Goal: Task Accomplishment & Management: Use online tool/utility

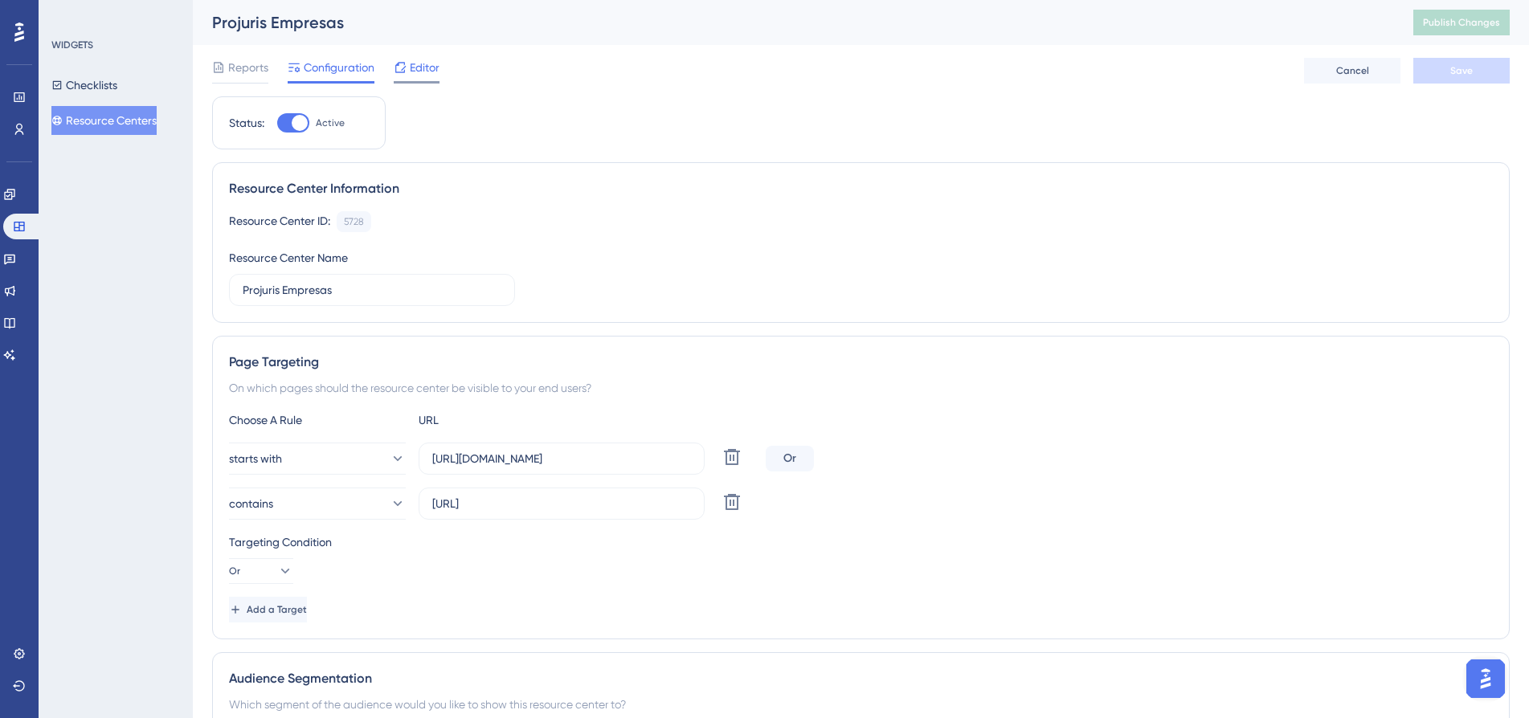
click at [416, 66] on span "Editor" at bounding box center [425, 67] width 30 height 19
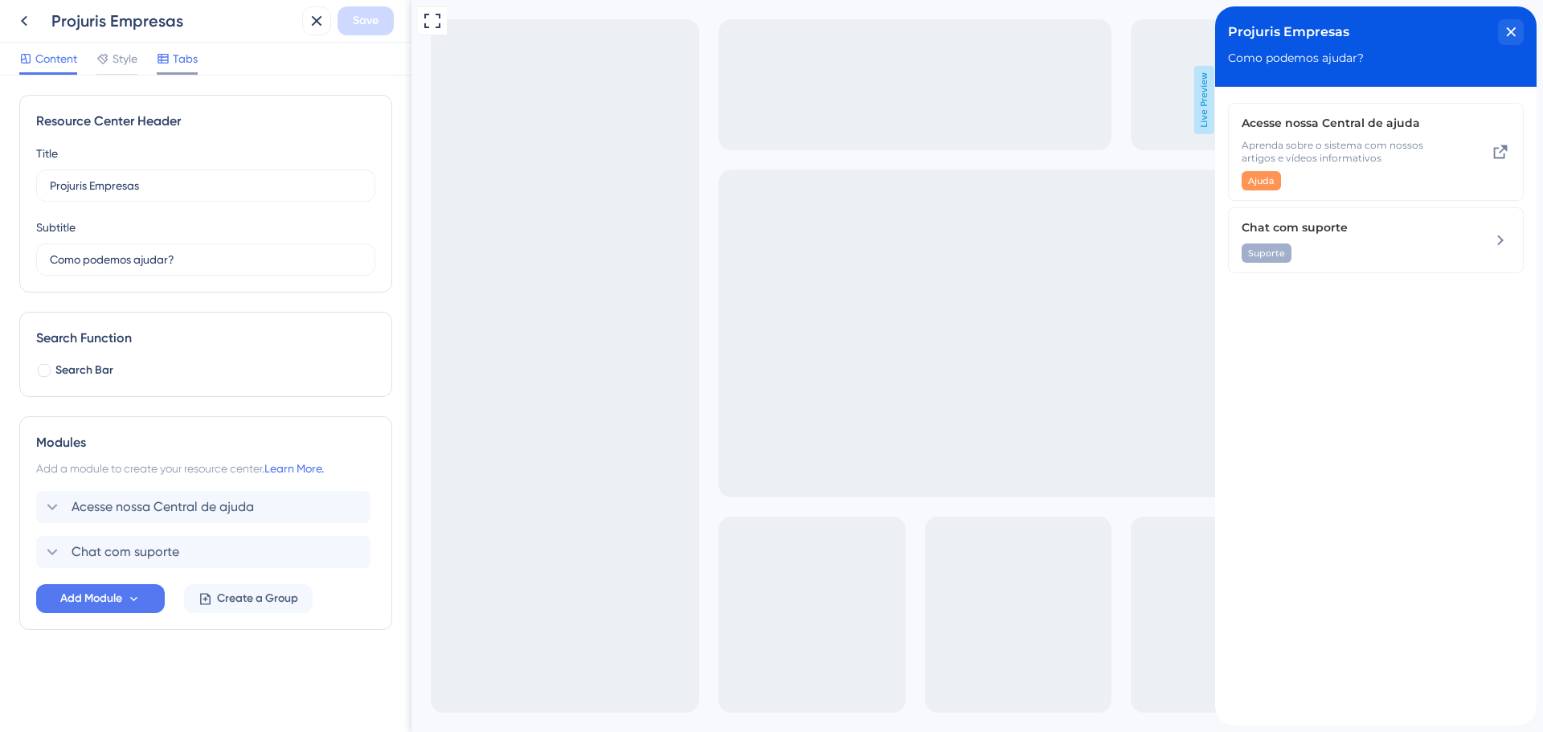
click at [182, 65] on span "Tabs" at bounding box center [185, 58] width 25 height 19
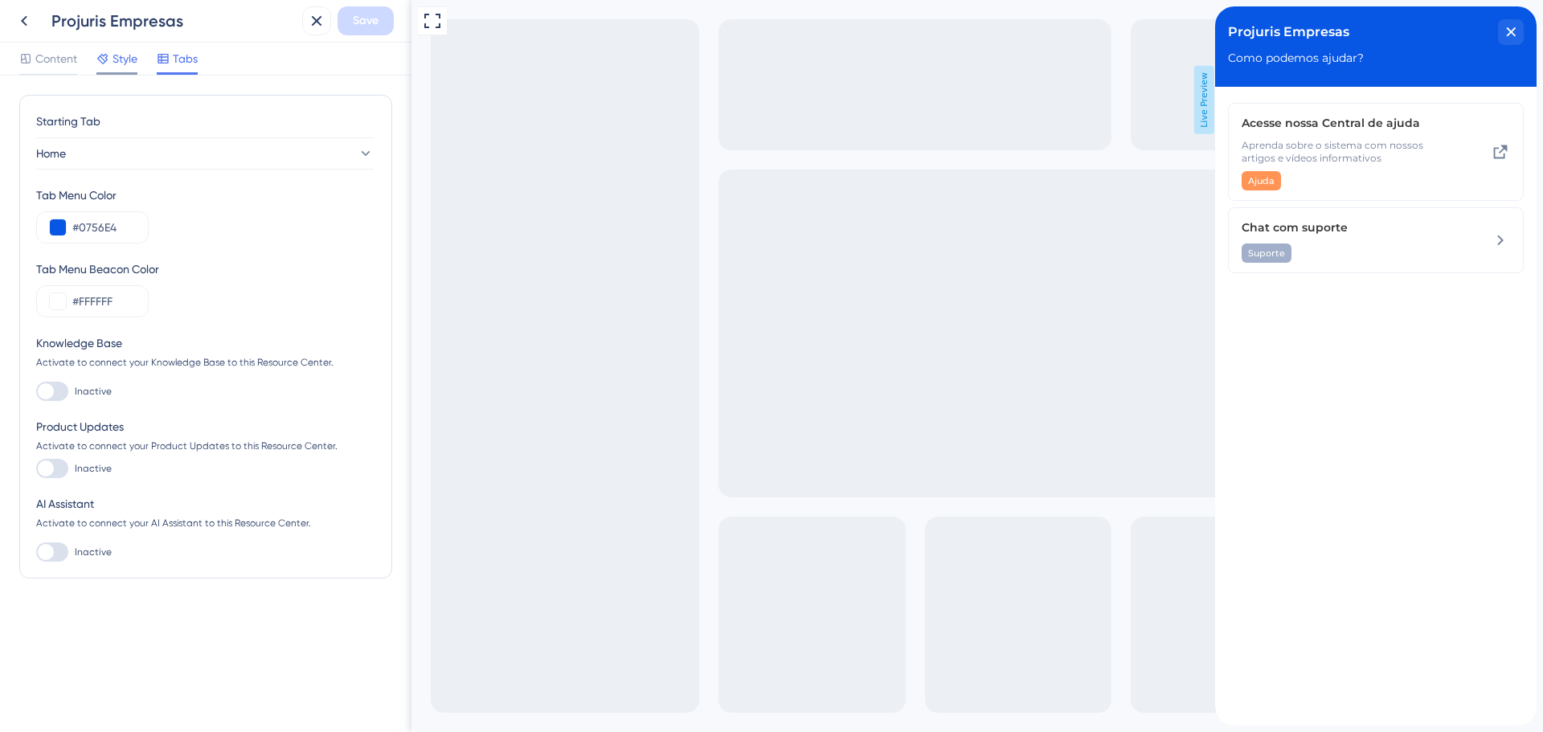
click at [119, 53] on span "Style" at bounding box center [125, 58] width 25 height 19
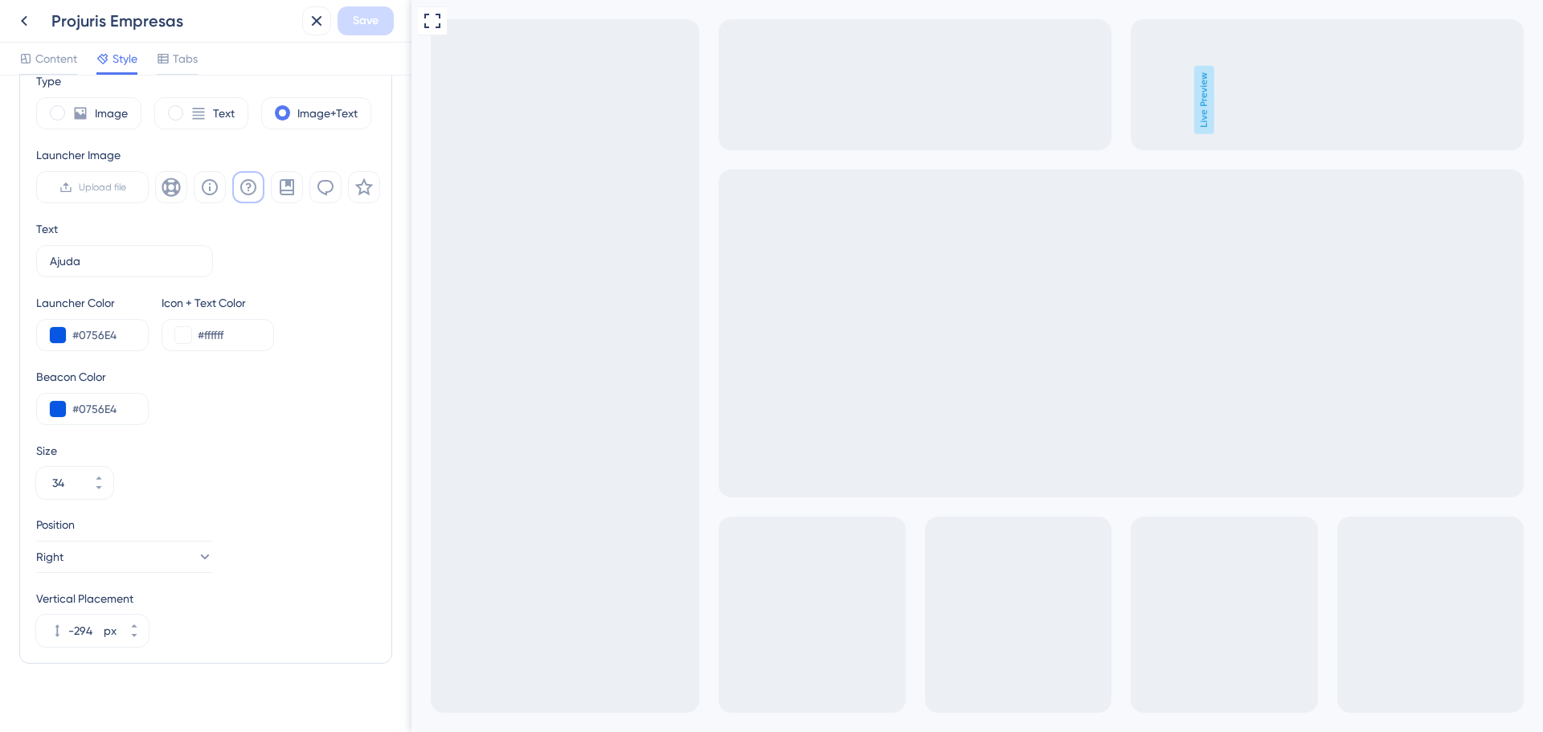
scroll to position [497, 0]
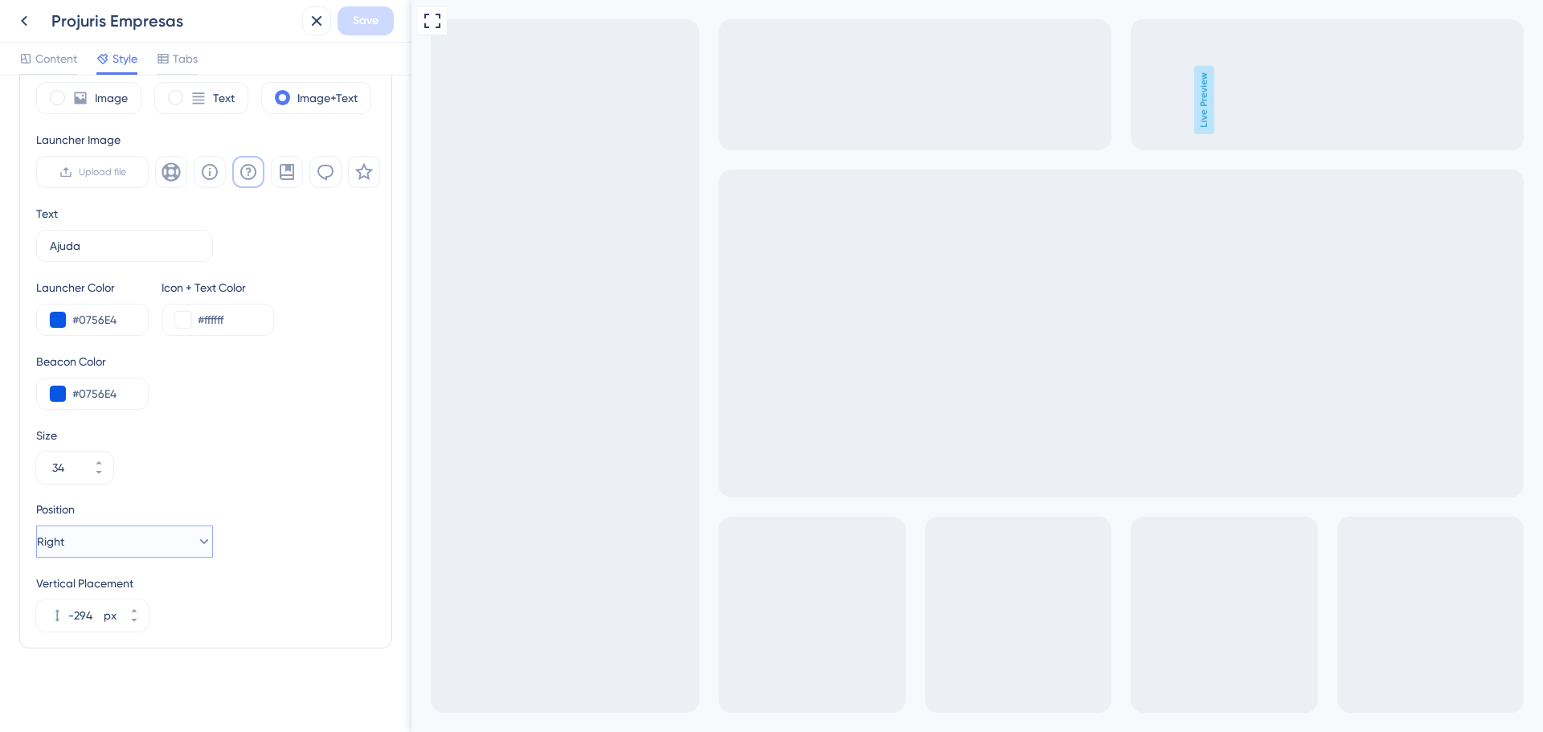
click at [196, 537] on icon at bounding box center [204, 542] width 16 height 16
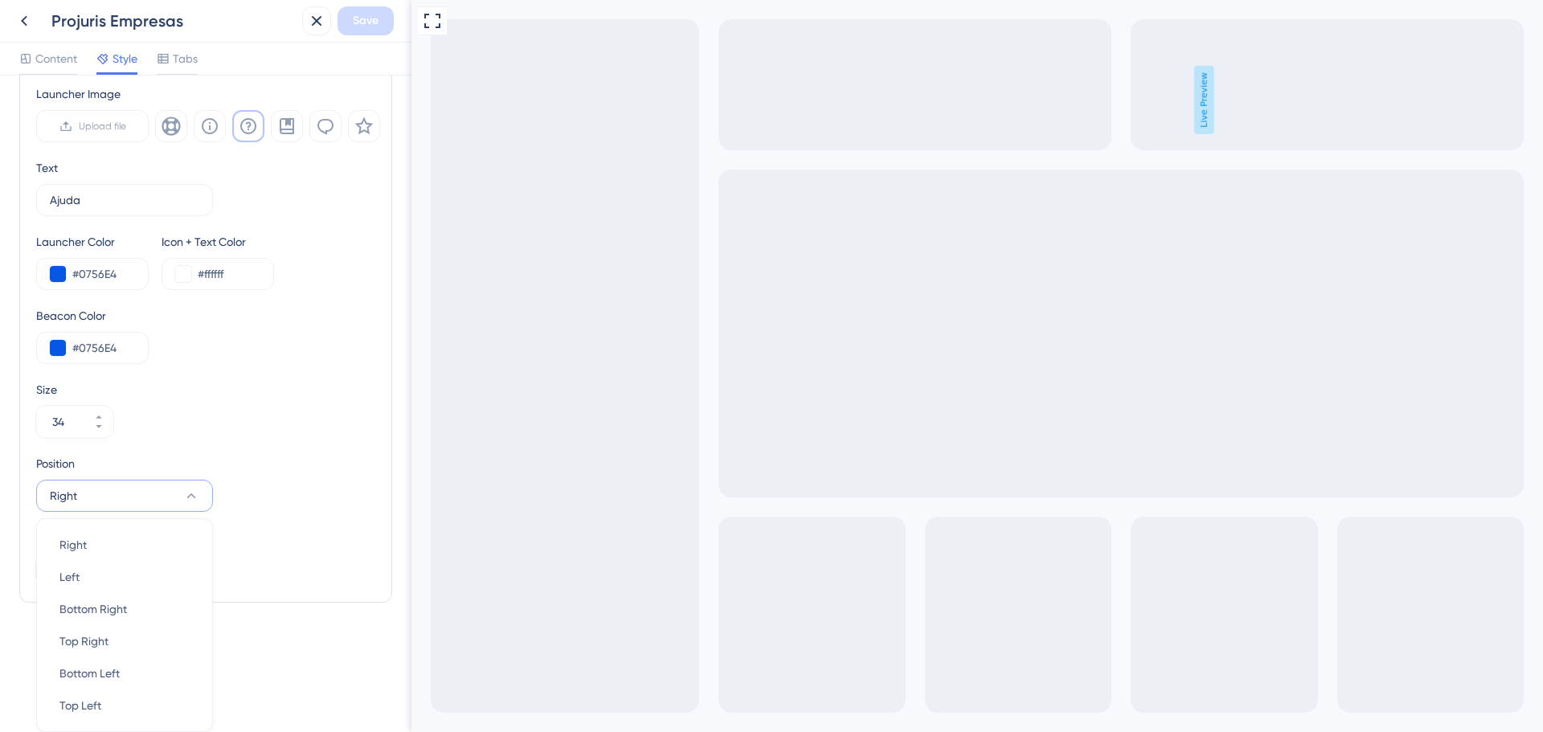
click at [195, 492] on icon at bounding box center [191, 496] width 16 height 16
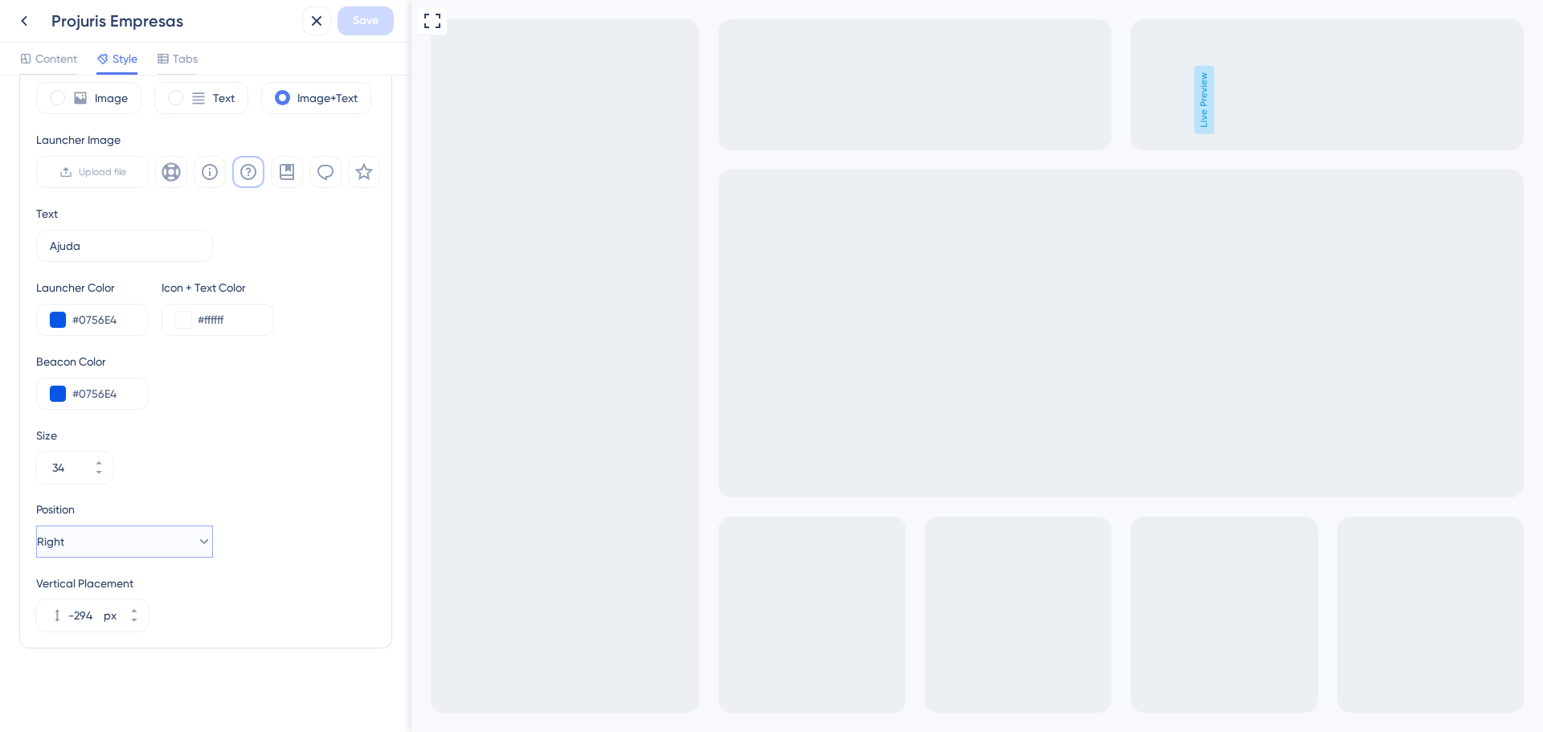
click at [196, 544] on icon at bounding box center [204, 542] width 16 height 16
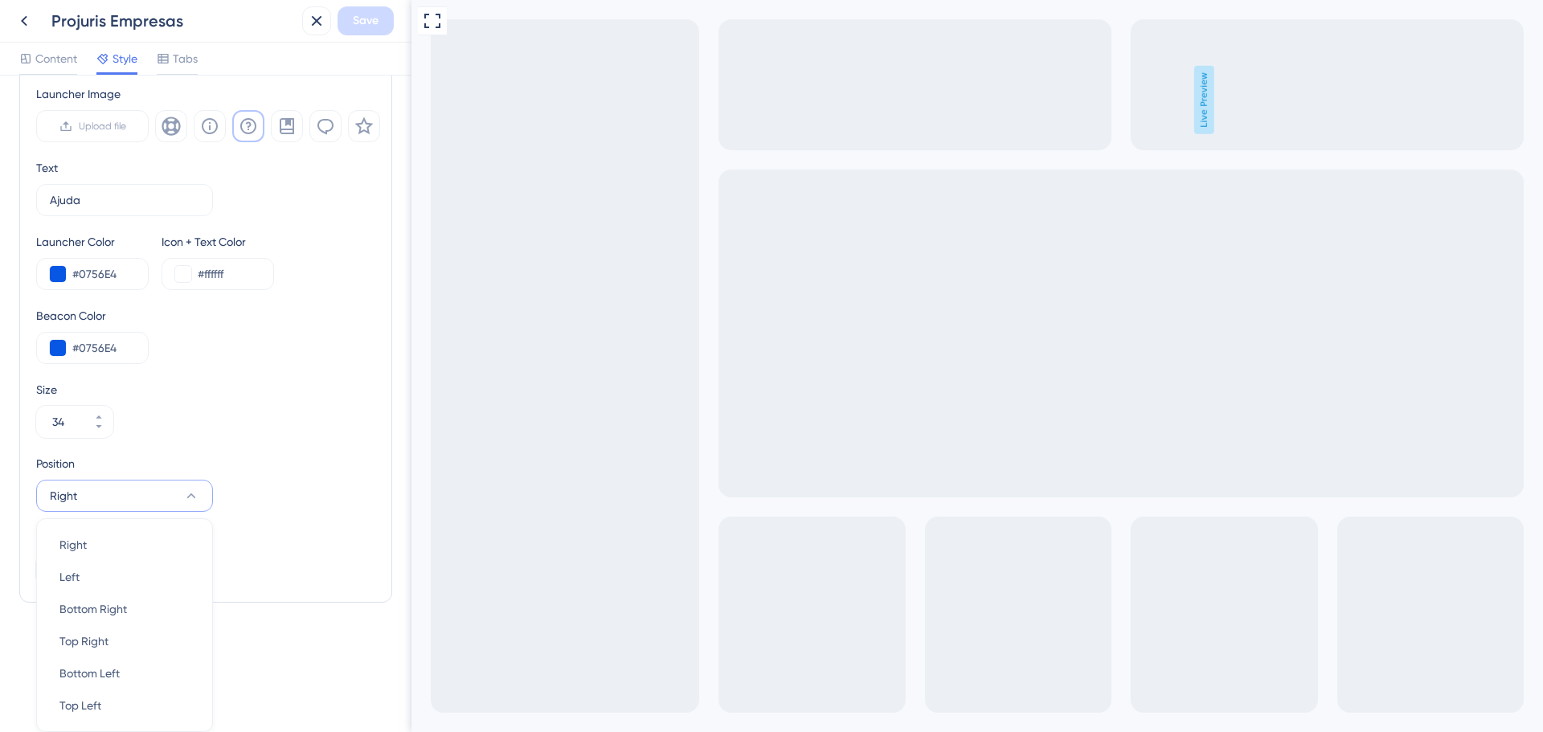
click at [296, 448] on div "Type Image Text Image+Text Launcher Image Upload file Text Ajuda 15 Launcher Co…" at bounding box center [205, 297] width 339 height 575
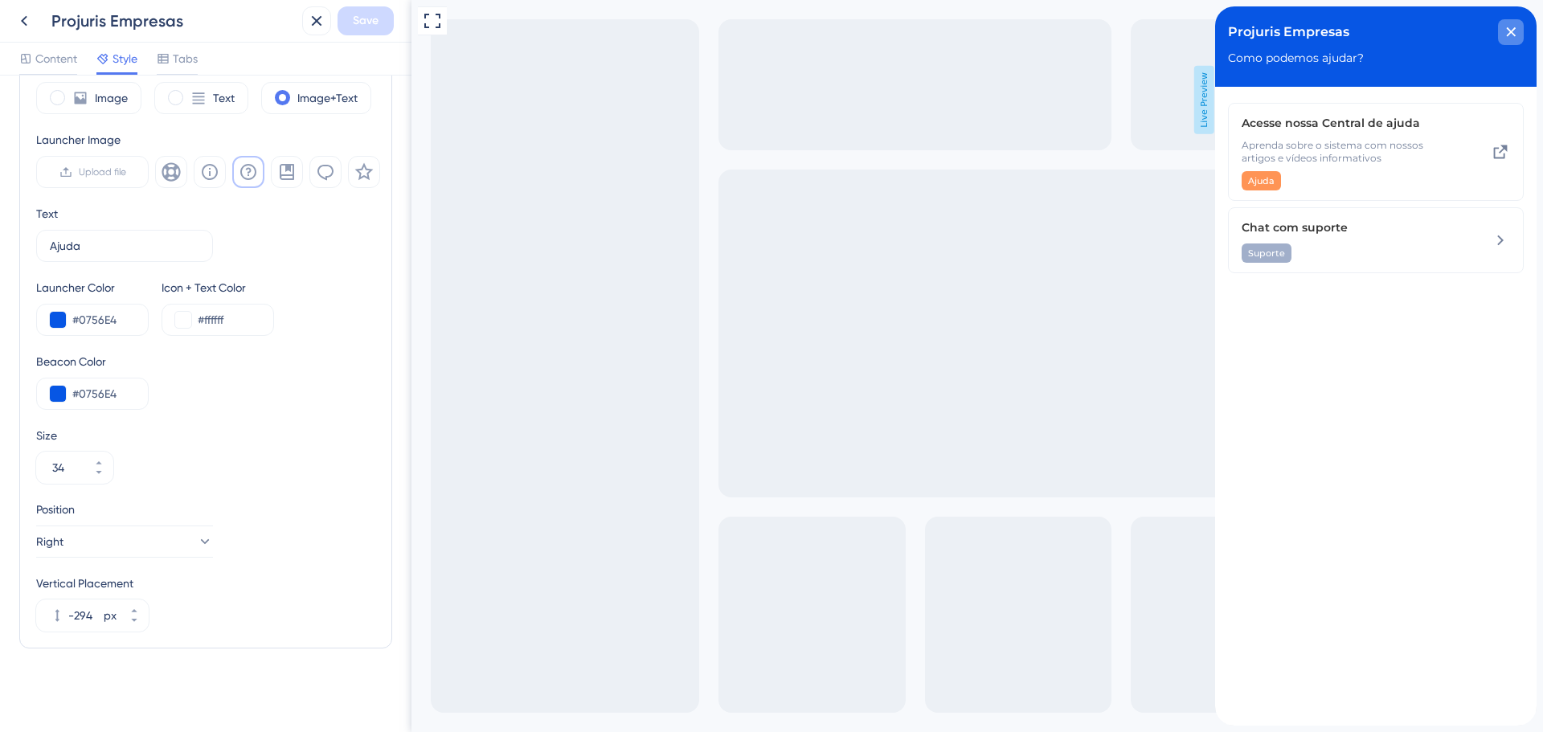
click at [1512, 29] on icon "close resource center" at bounding box center [1511, 32] width 10 height 10
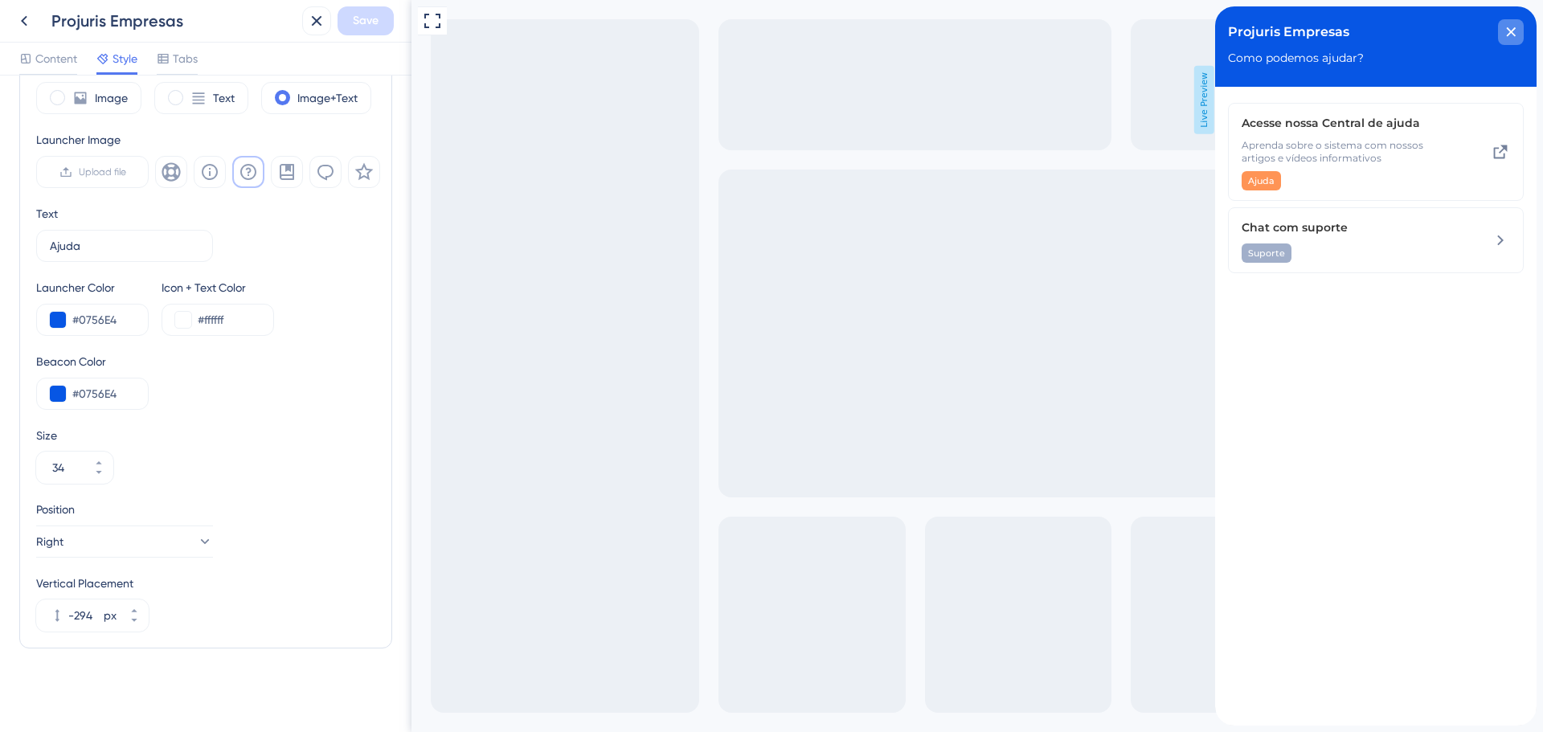
click at [1508, 26] on div "close resource center" at bounding box center [1511, 32] width 26 height 26
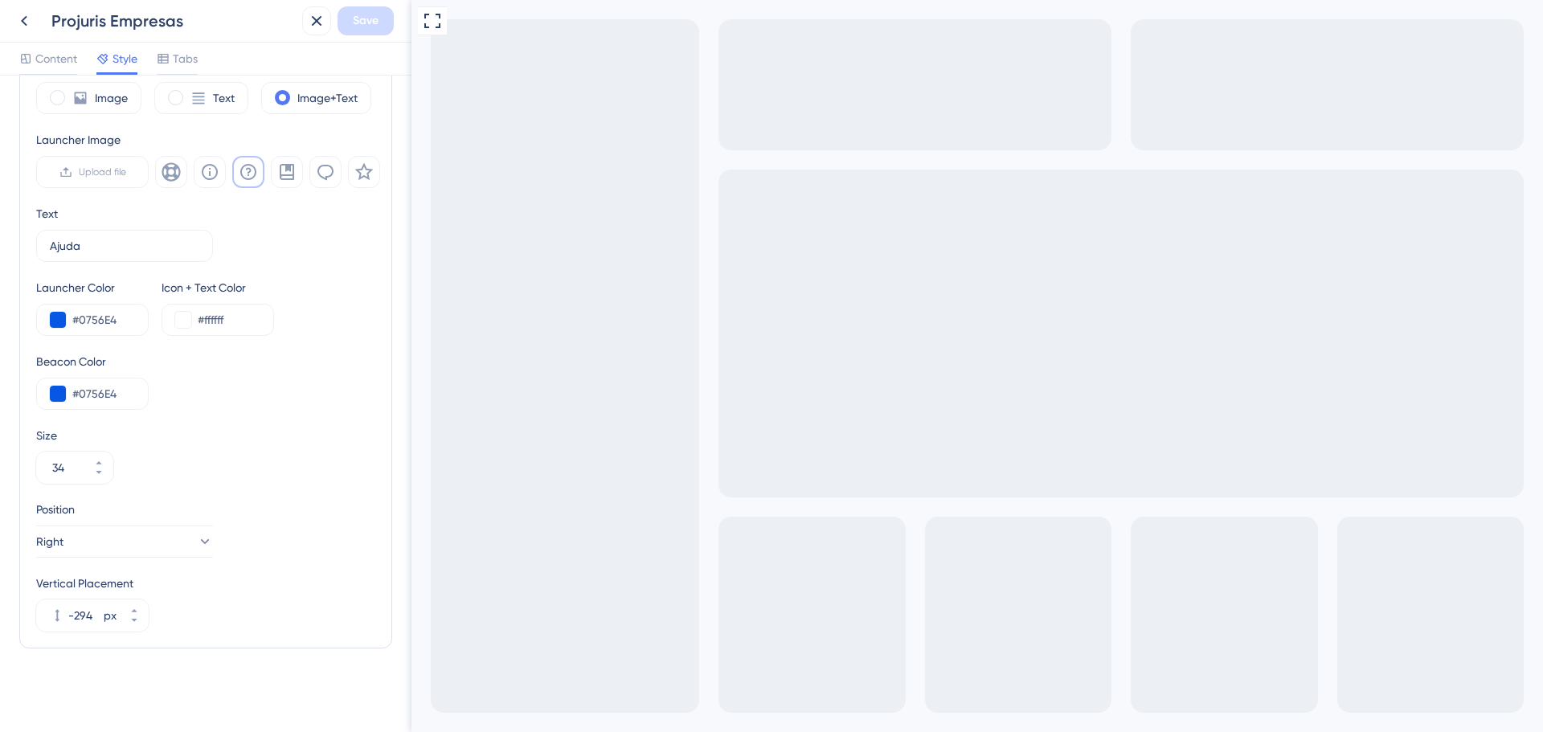
drag, startPoint x: 790, startPoint y: 833, endPoint x: 1837, endPoint y: 1420, distance: 1200.3
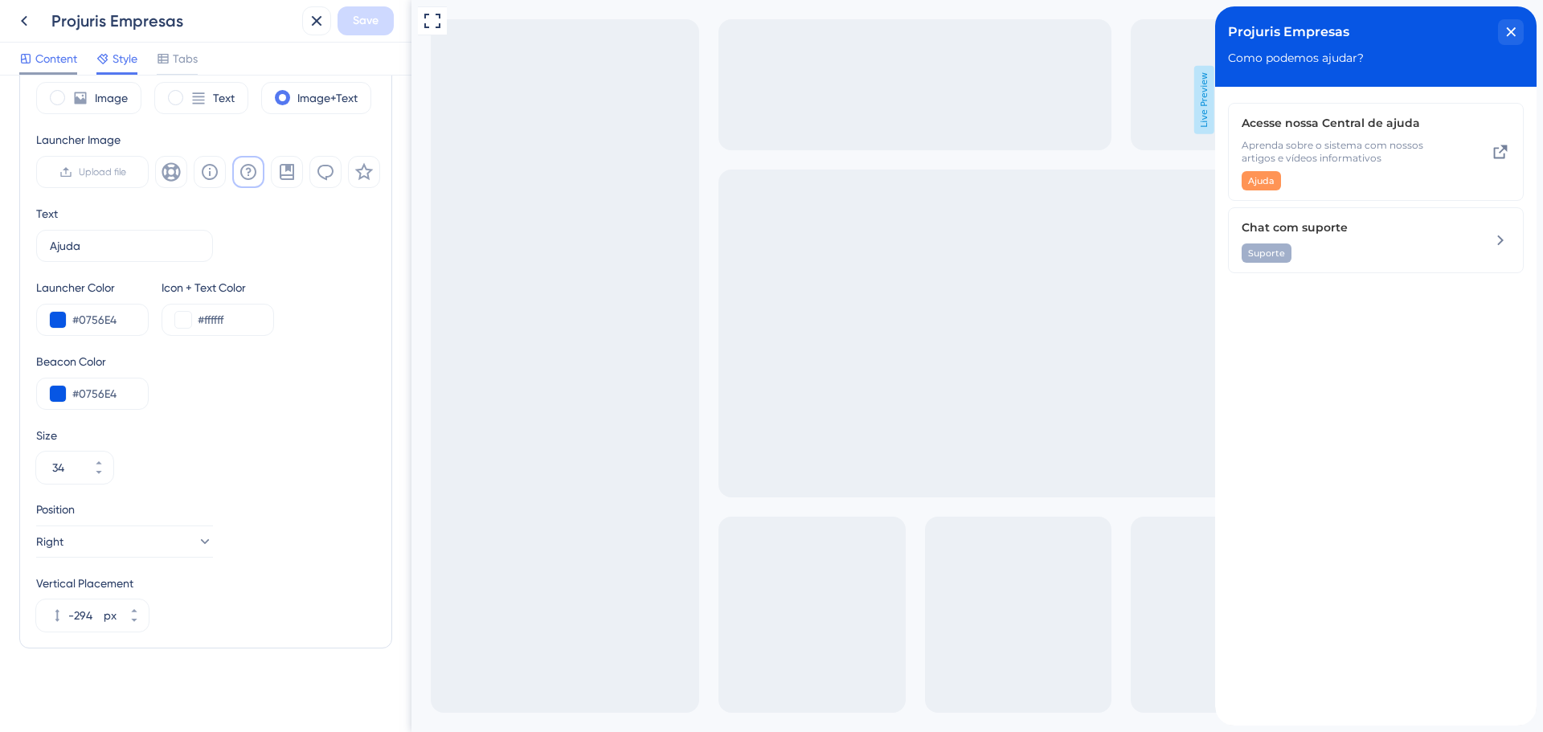
click at [67, 65] on span "Content" at bounding box center [56, 58] width 42 height 19
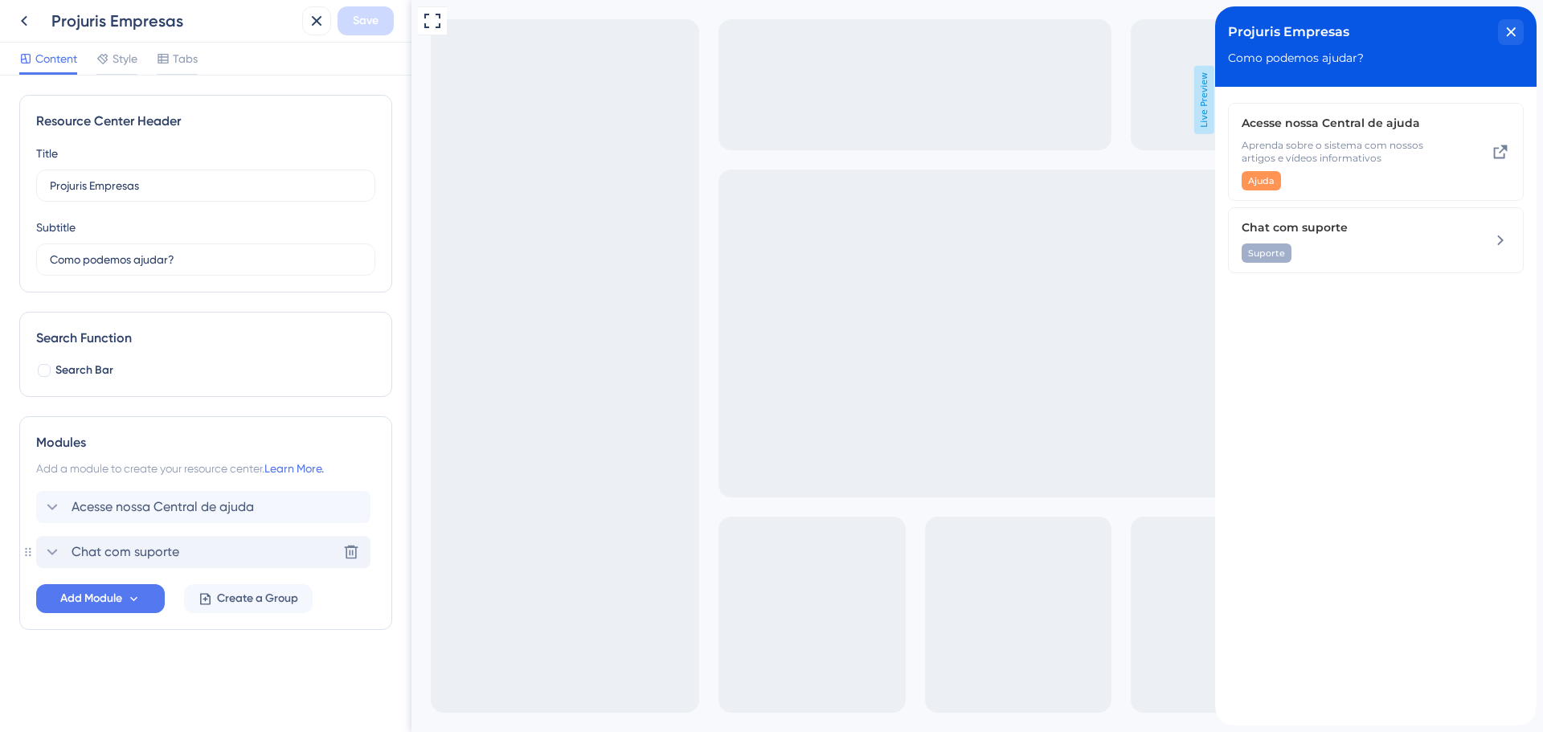
click at [56, 553] on icon at bounding box center [52, 551] width 19 height 19
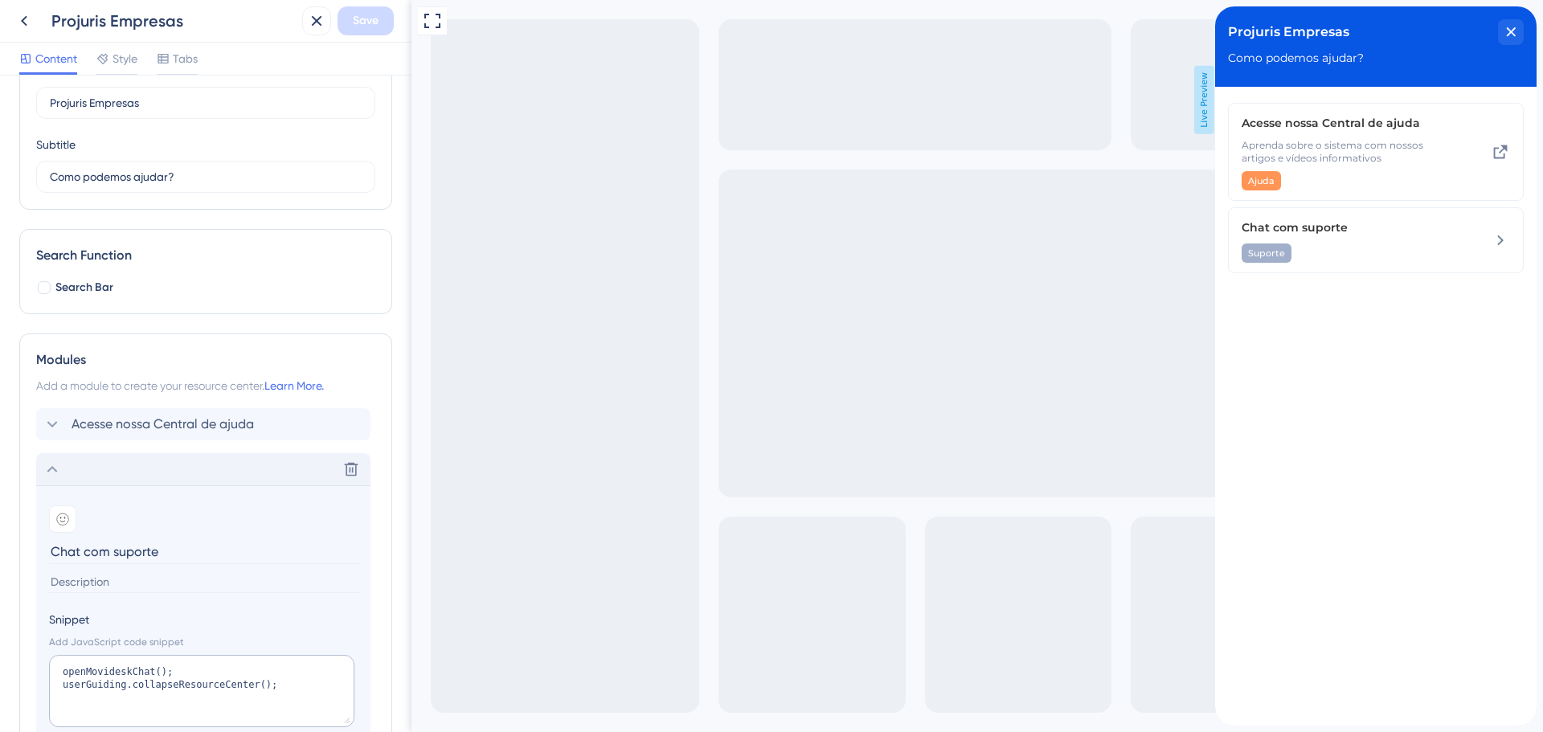
scroll to position [80, 0]
click at [49, 424] on icon at bounding box center [52, 426] width 19 height 19
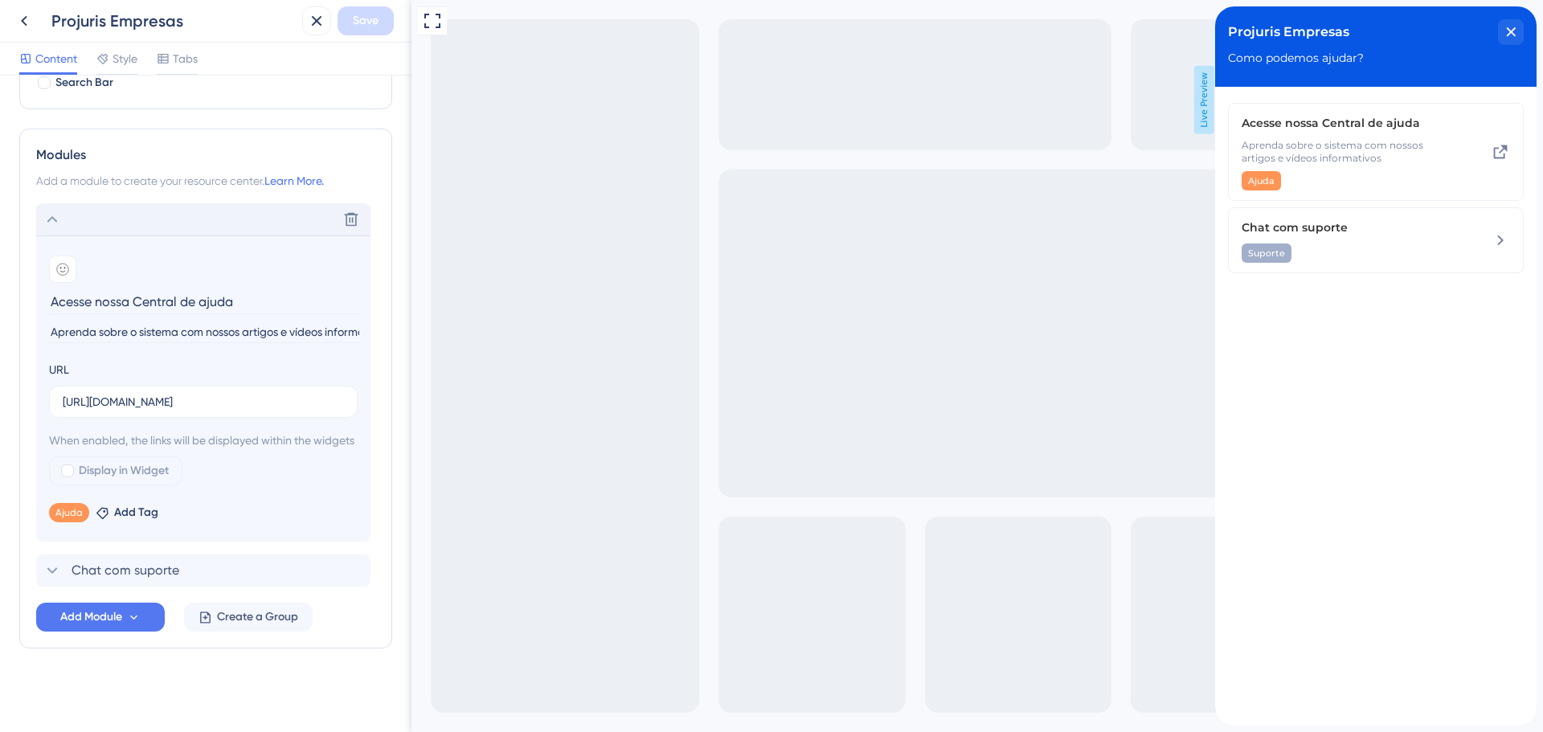
scroll to position [307, 0]
click at [49, 210] on icon at bounding box center [52, 219] width 19 height 19
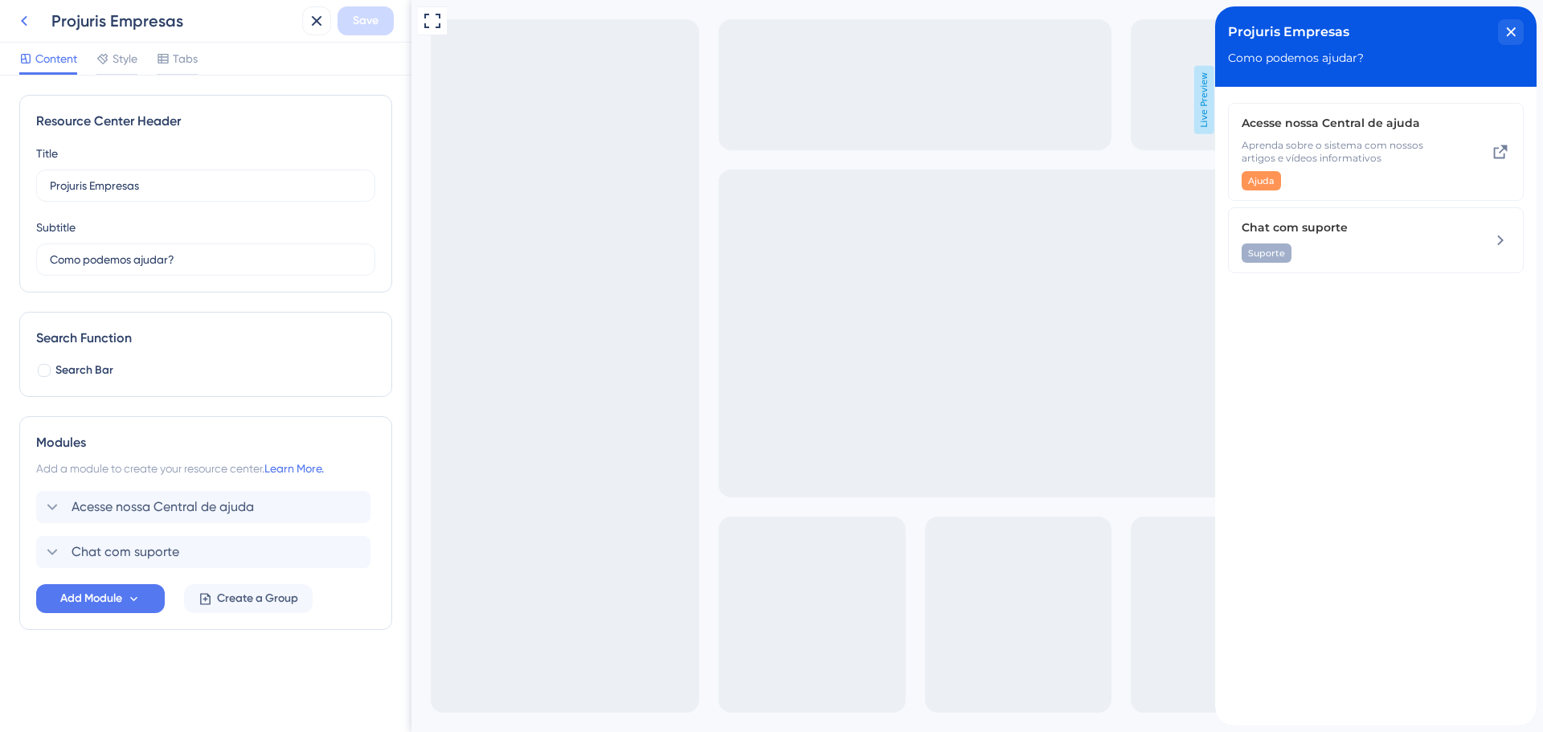
click at [20, 18] on icon at bounding box center [23, 20] width 19 height 19
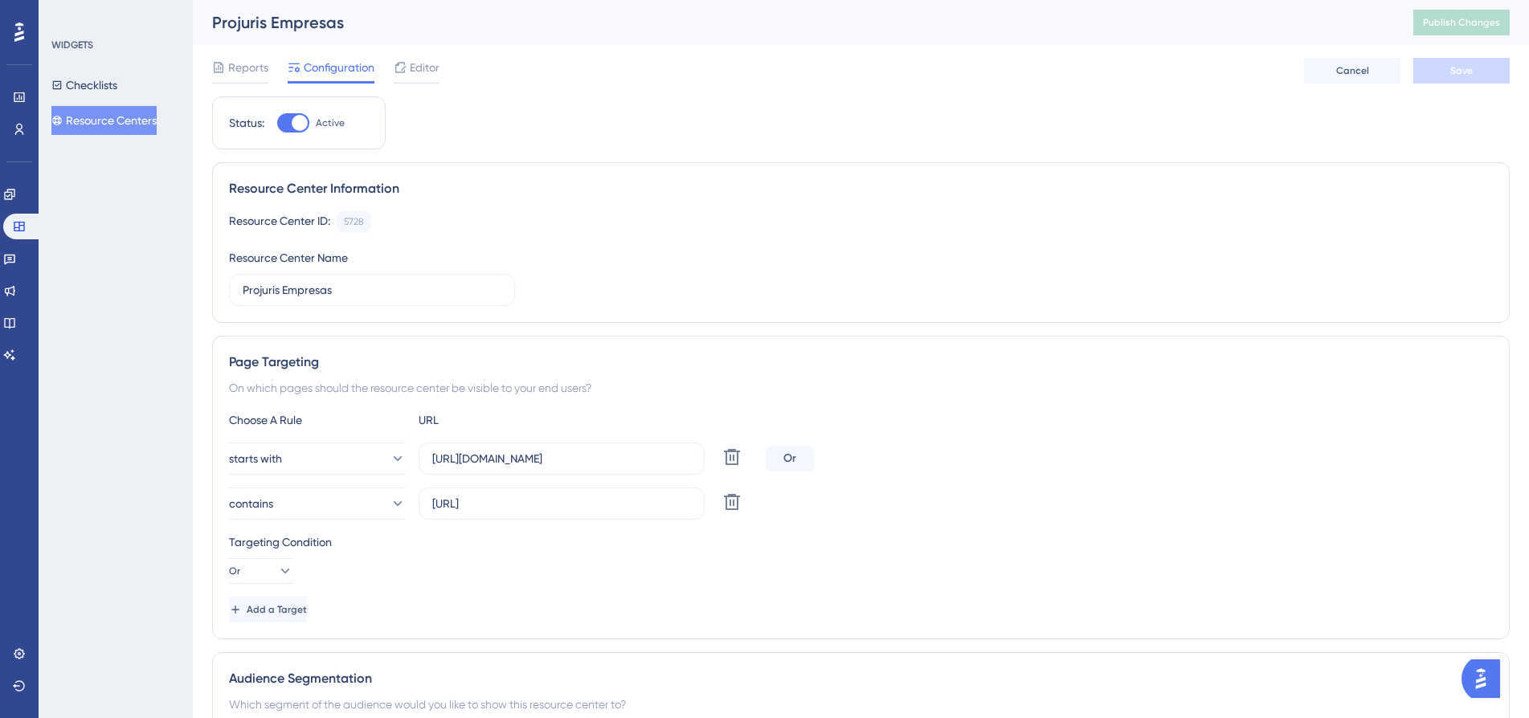
click at [420, 52] on div "Reports Configuration Editor Cancel Save" at bounding box center [861, 70] width 1298 height 51
click at [423, 71] on span "Editor" at bounding box center [425, 67] width 30 height 19
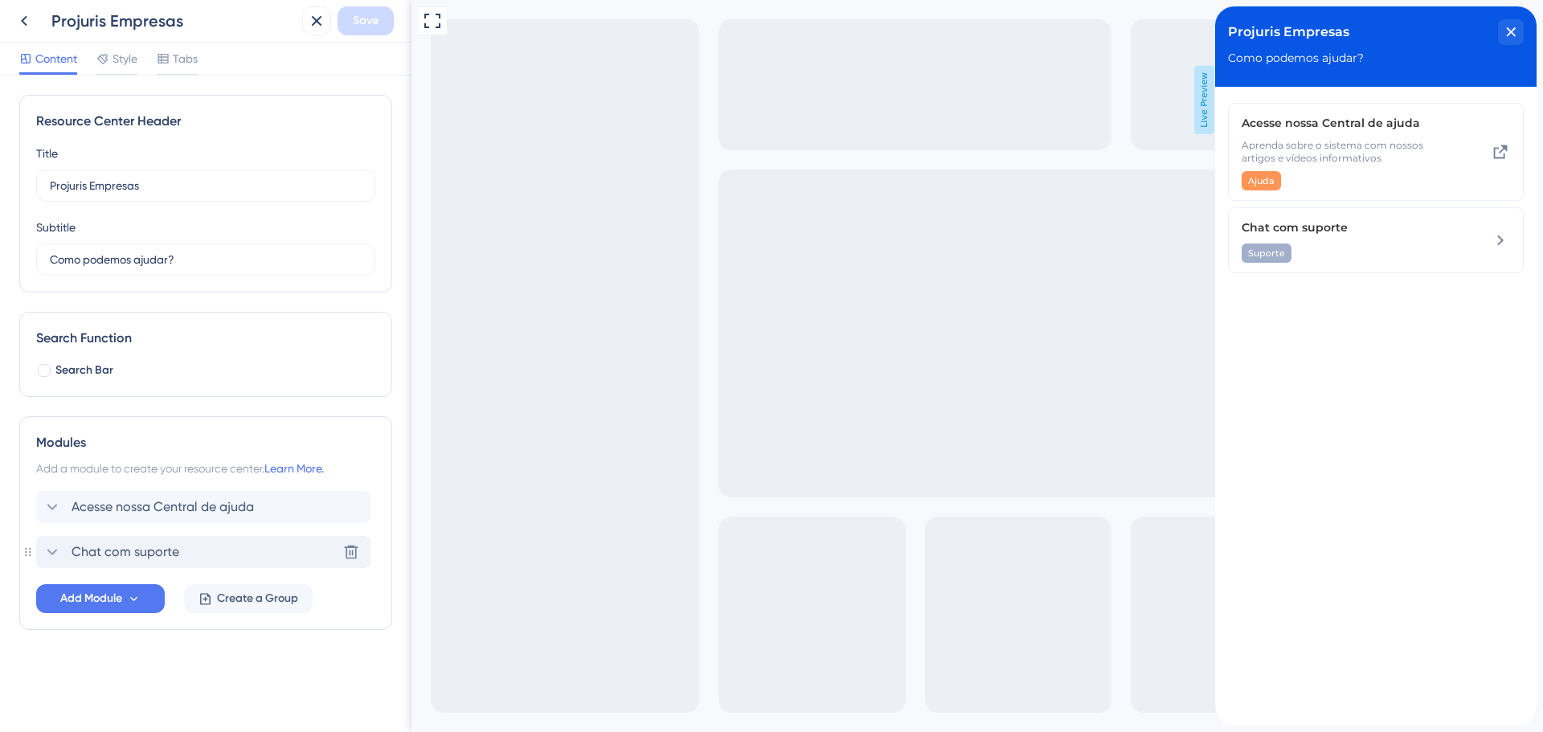
click at [64, 550] on div "Chat com suporte" at bounding box center [111, 551] width 137 height 19
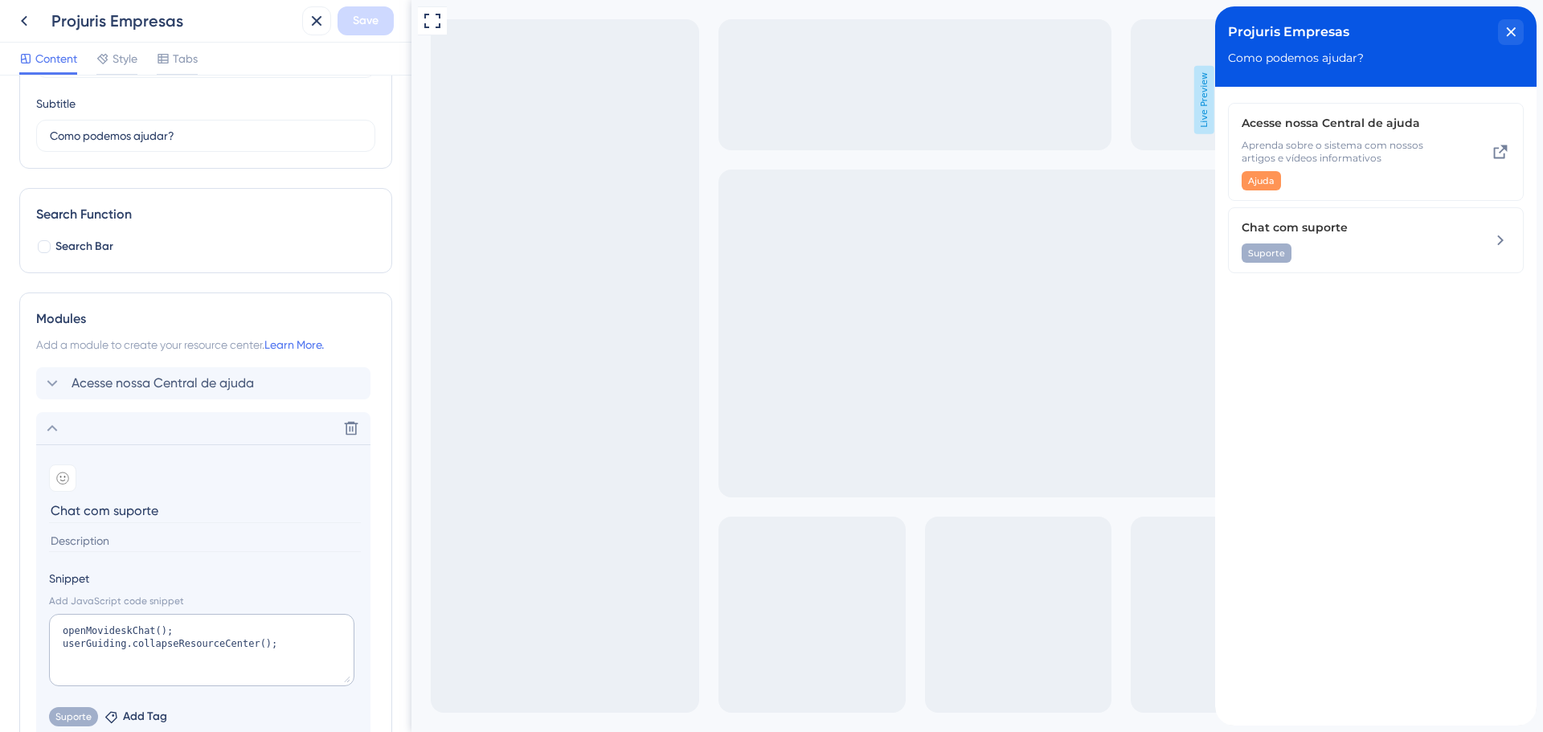
scroll to position [283, 0]
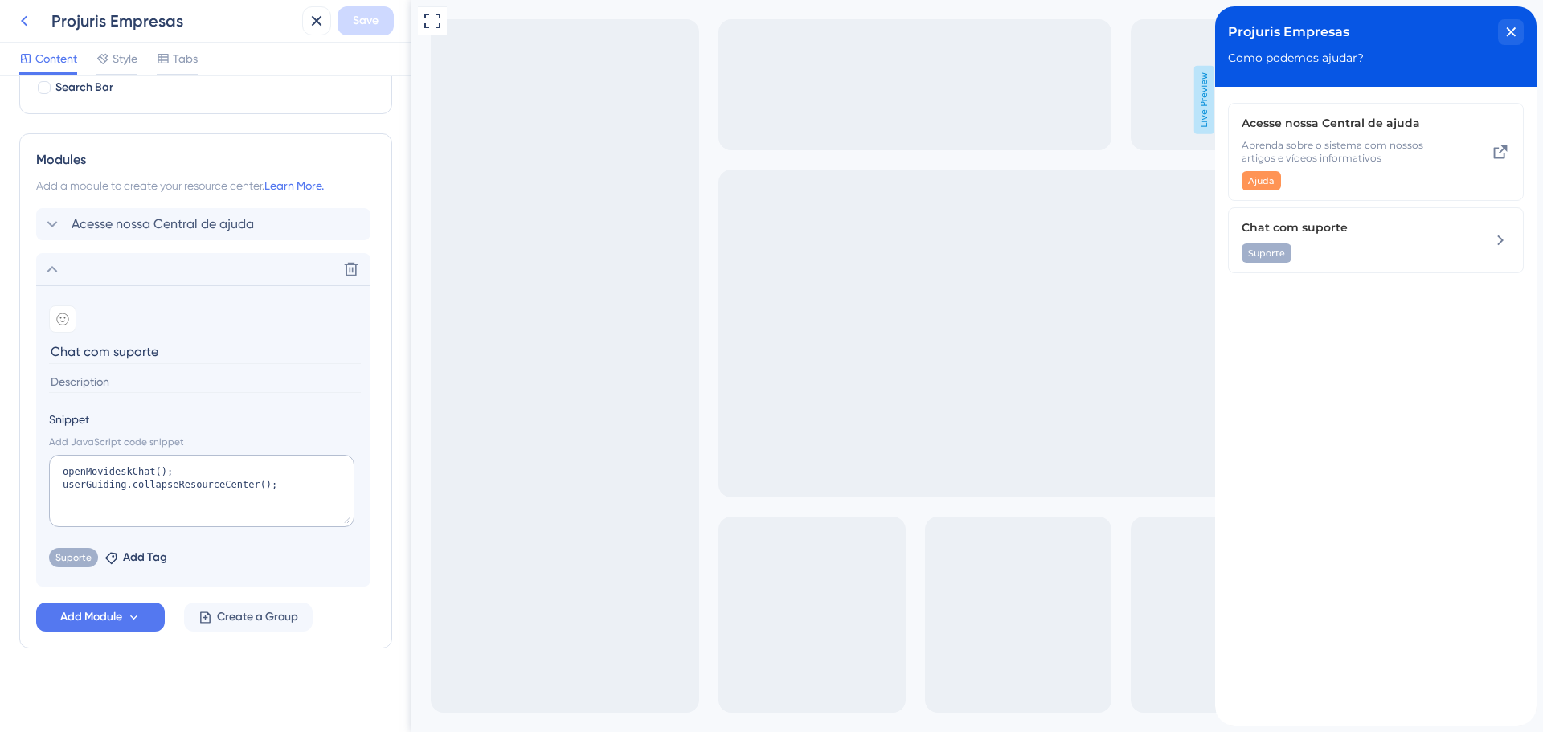
click at [22, 24] on icon at bounding box center [23, 20] width 19 height 19
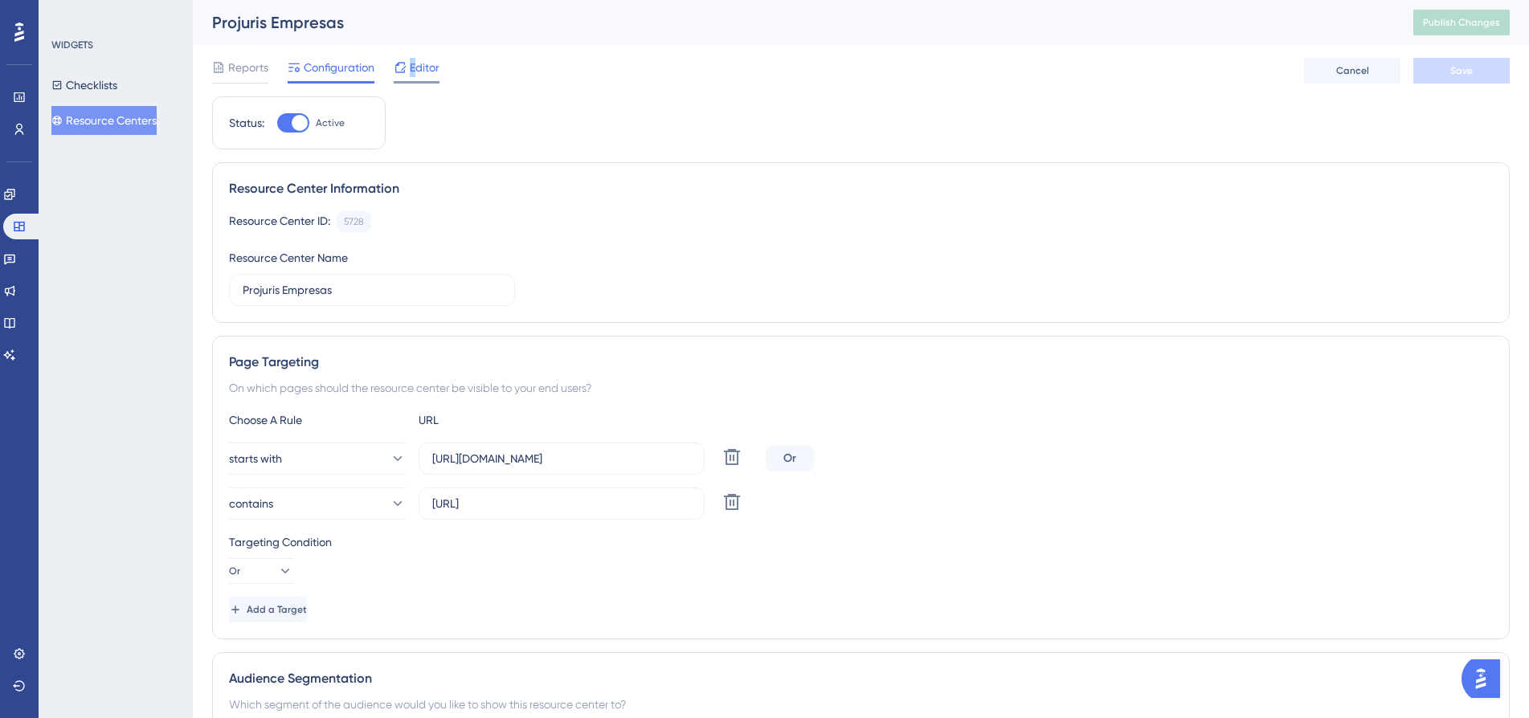
click at [413, 63] on span "Editor" at bounding box center [425, 67] width 30 height 19
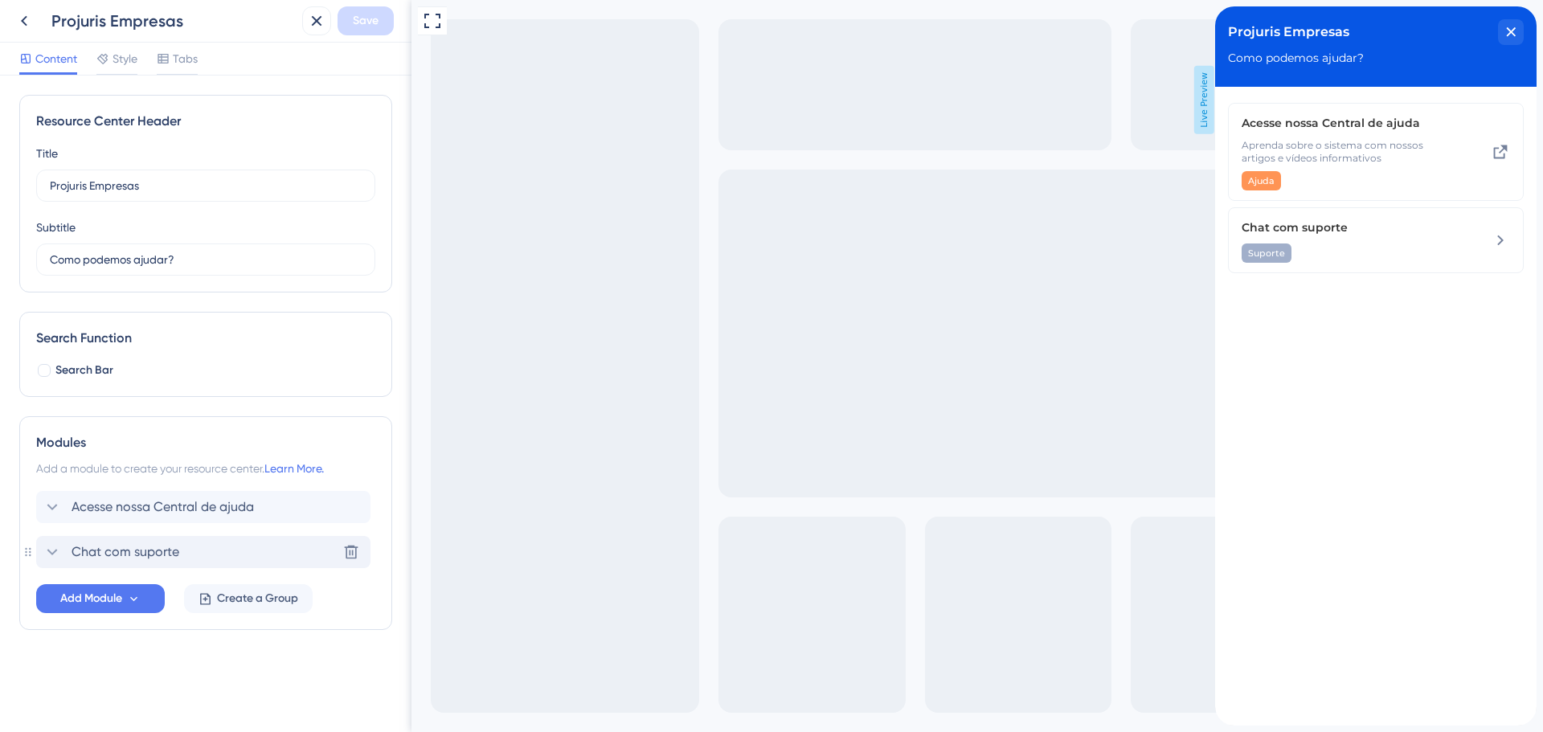
click at [174, 550] on span "Chat com suporte" at bounding box center [126, 551] width 108 height 19
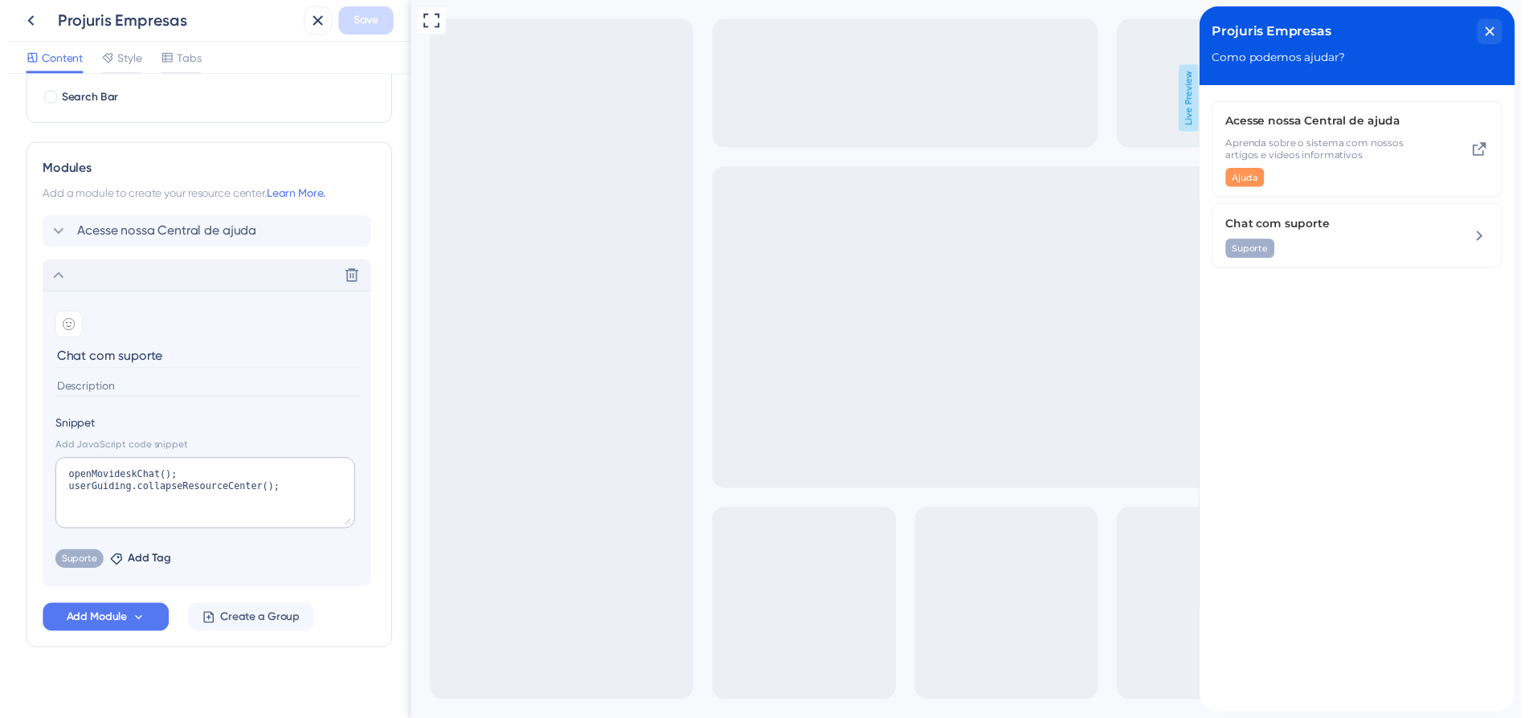
scroll to position [283, 0]
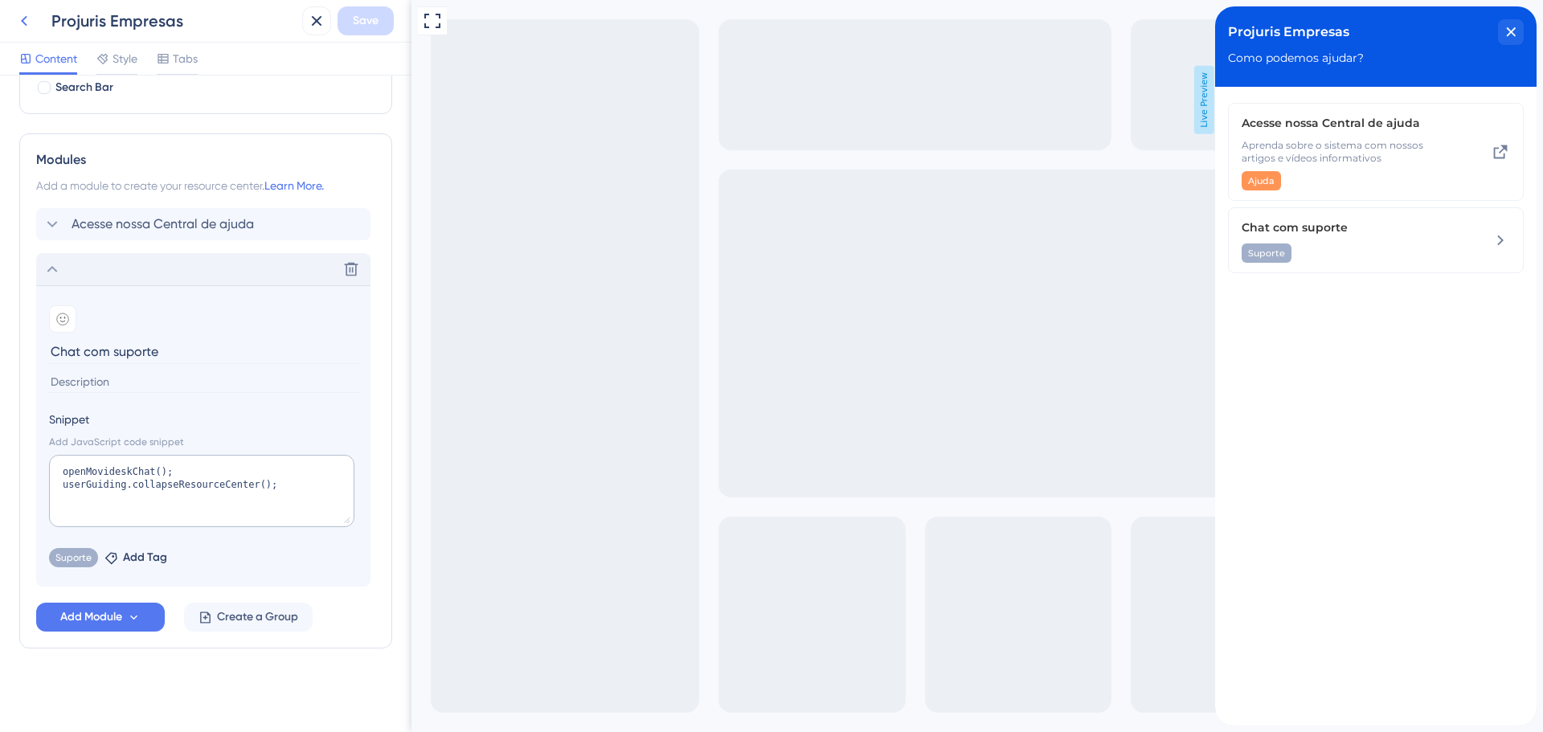
click at [27, 24] on icon at bounding box center [23, 20] width 19 height 19
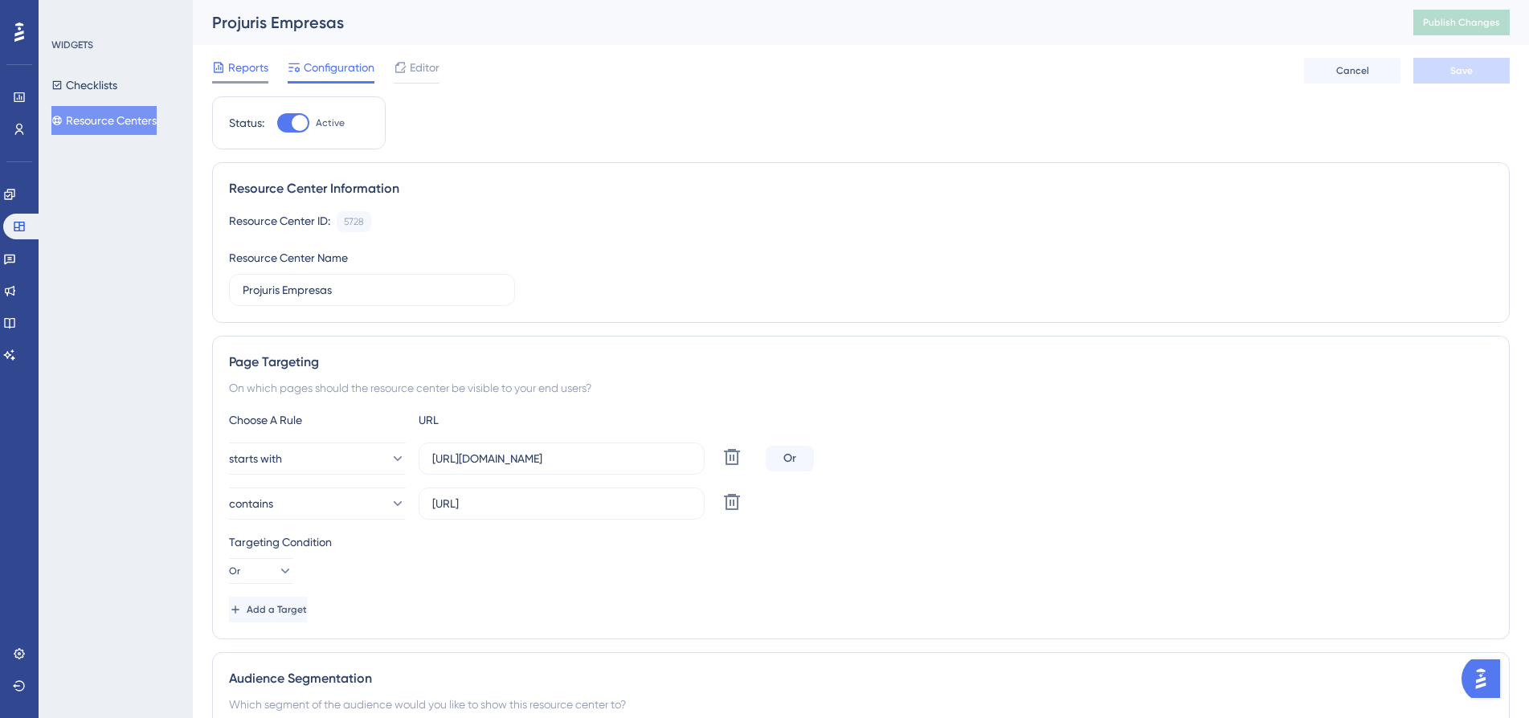
click at [245, 67] on span "Reports" at bounding box center [248, 67] width 40 height 19
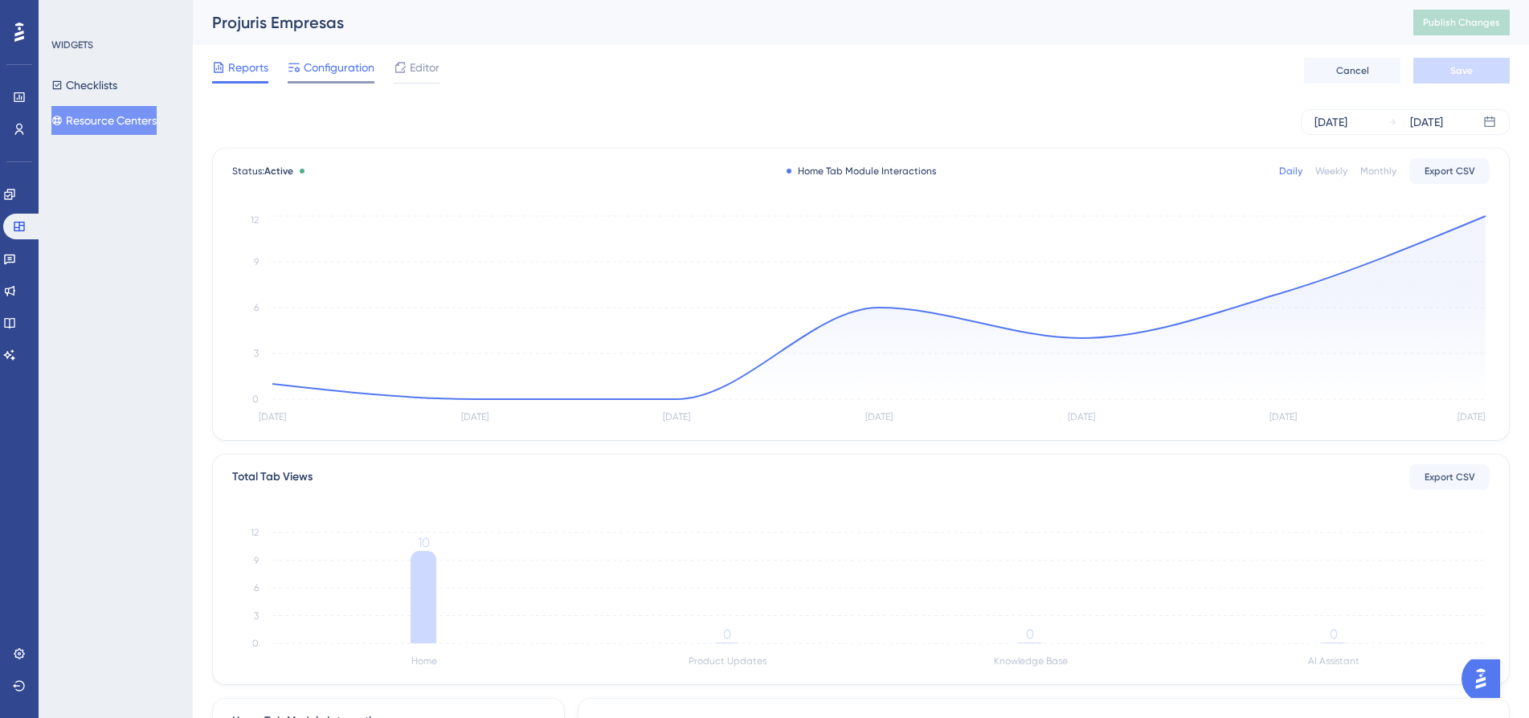
click at [350, 64] on span "Configuration" at bounding box center [339, 67] width 71 height 19
